Goal: Information Seeking & Learning: Learn about a topic

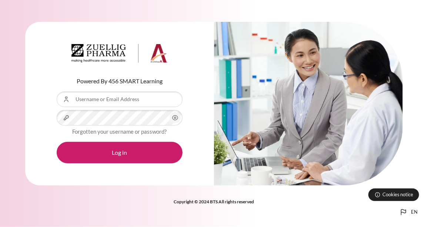
type input "[EMAIL_ADDRESS][DOMAIN_NAME]"
click at [175, 118] on icon "Content" at bounding box center [175, 117] width 9 height 9
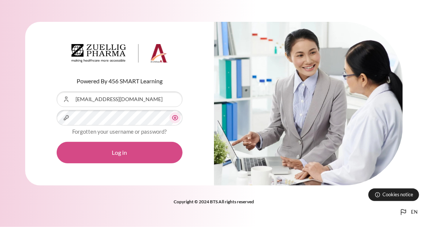
click at [127, 151] on button "Log in" at bounding box center [120, 152] width 126 height 21
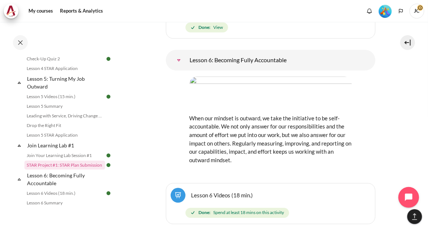
scroll to position [366, 0]
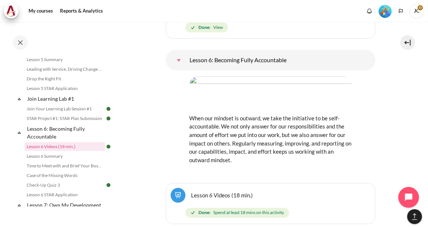
drag, startPoint x: 191, startPoint y: 79, endPoint x: 238, endPoint y: 121, distance: 62.7
click at [238, 121] on p "When our mindset is outward, we take the initiative to be self-accountable. We …" at bounding box center [271, 139] width 162 height 50
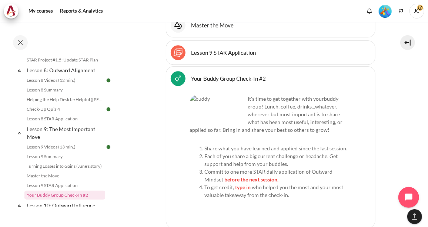
scroll to position [579, 0]
